Goal: Transaction & Acquisition: Purchase product/service

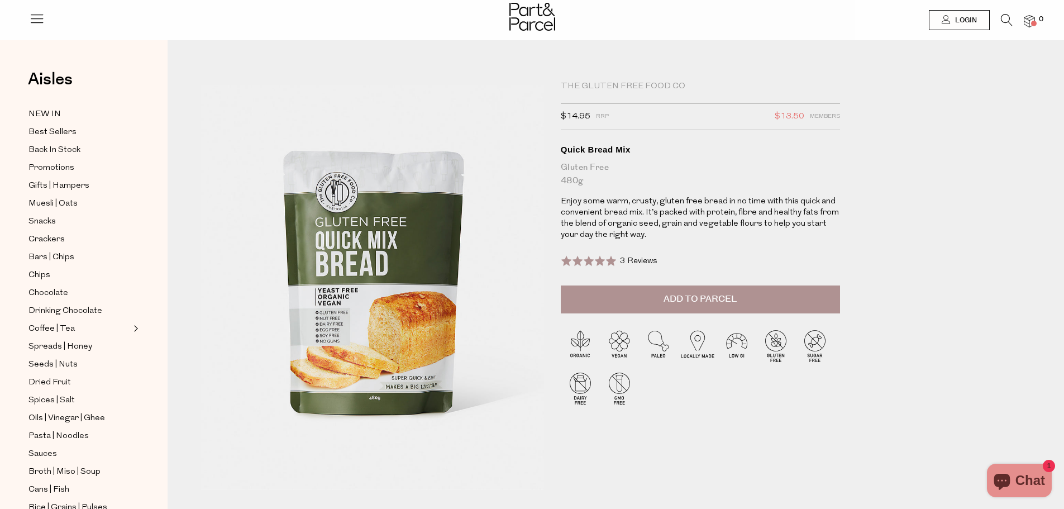
click at [791, 305] on button "Add to Parcel" at bounding box center [700, 300] width 279 height 28
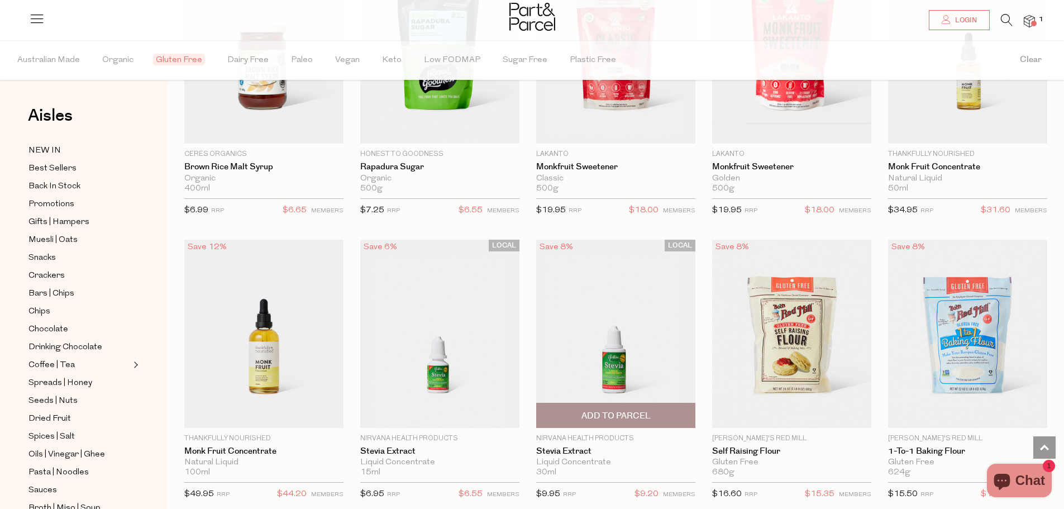
scroll to position [2253, 0]
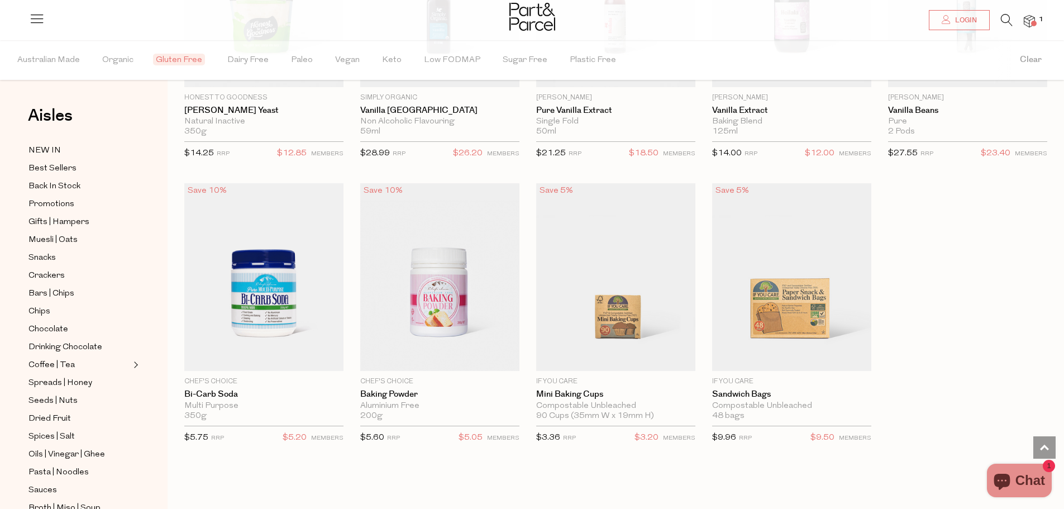
scroll to position [3873, 0]
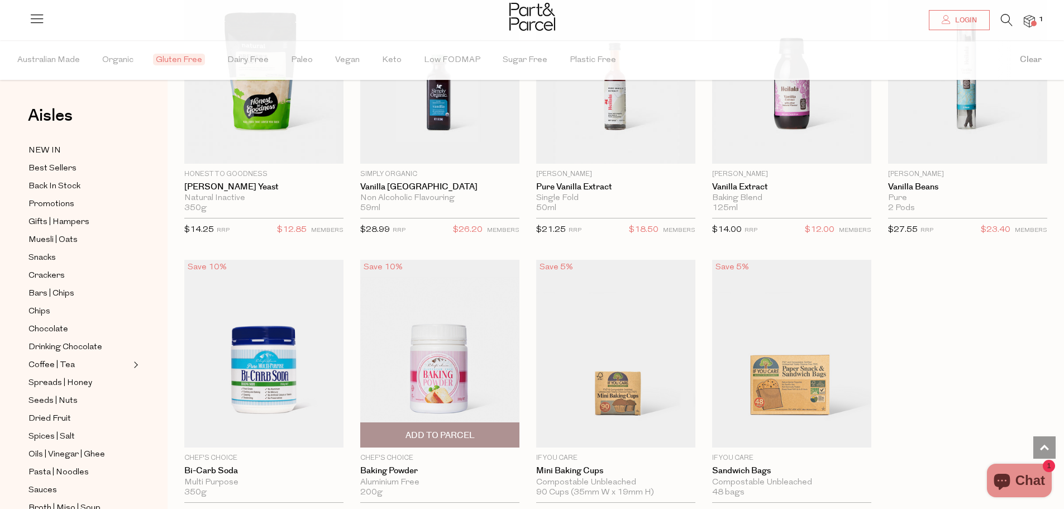
click at [437, 423] on span "Add To Parcel" at bounding box center [440, 435] width 153 height 24
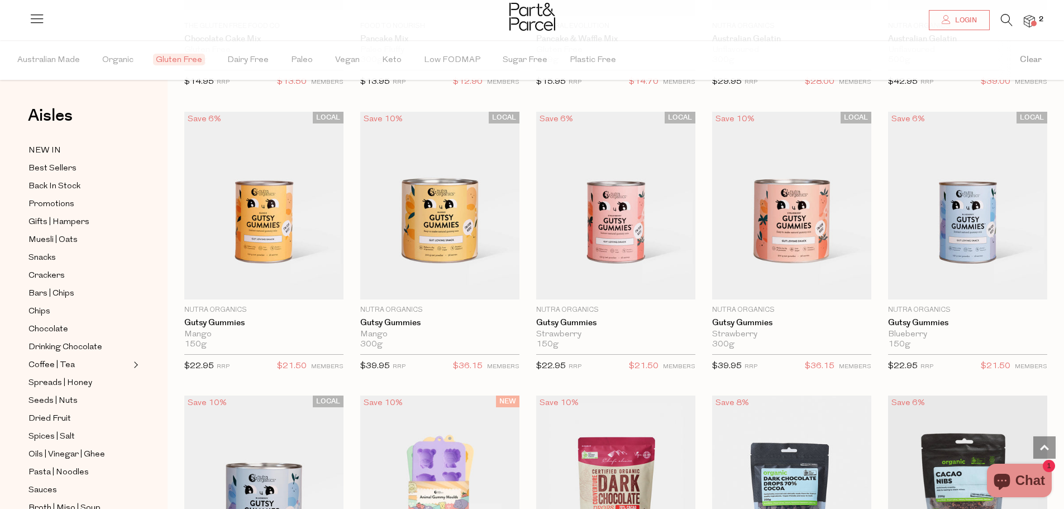
scroll to position [800, 0]
